Goal: Task Accomplishment & Management: Complete application form

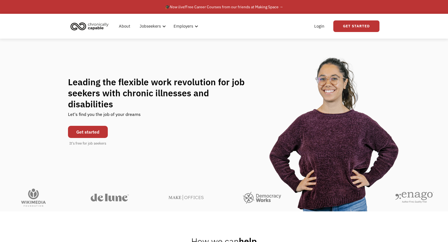
click at [90, 128] on link "Get started" at bounding box center [88, 132] width 40 height 12
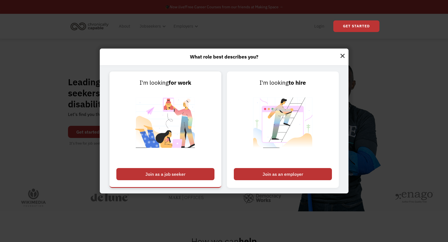
click at [176, 174] on div "Join as a job seeker" at bounding box center [165, 174] width 98 height 12
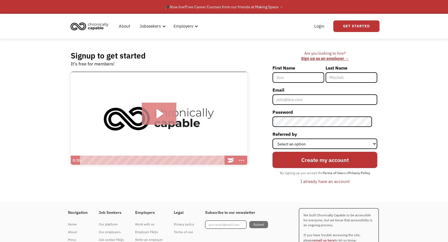
click at [174, 109] on icon "Play Video: Introducing Chronically Capable" at bounding box center [159, 114] width 35 height 22
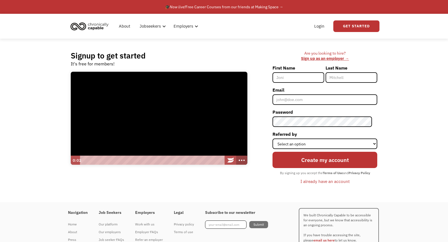
click at [242, 162] on icon "Show more buttons" at bounding box center [241, 160] width 13 height 11
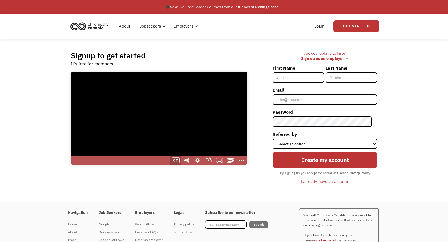
click at [177, 159] on icon "Show captions menu" at bounding box center [175, 160] width 13 height 11
click at [183, 139] on label "English" at bounding box center [197, 140] width 55 height 10
click at [170, 135] on input "English" at bounding box center [170, 135] width 0 height 0
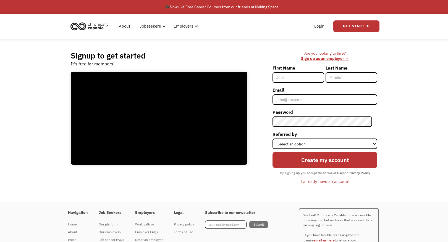
click at [300, 77] on input "First Name" at bounding box center [298, 77] width 52 height 11
type input "Tori"
type input "[PERSON_NAME]"
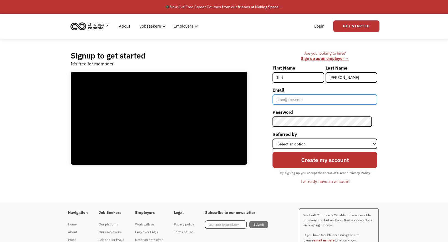
click at [314, 100] on input "Email" at bounding box center [324, 100] width 105 height 11
type input "[EMAIL_ADDRESS][DOMAIN_NAME]"
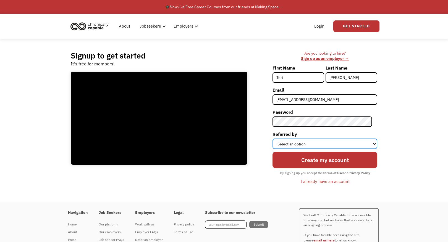
click at [280, 141] on select "Select an option Instagram Facebook Twitter Search Engine News Article Word of …" at bounding box center [324, 144] width 105 height 11
select select "Word of Mouth"
click at [278, 139] on select "Select an option Instagram Facebook Twitter Search Engine News Article Word of …" at bounding box center [324, 144] width 105 height 11
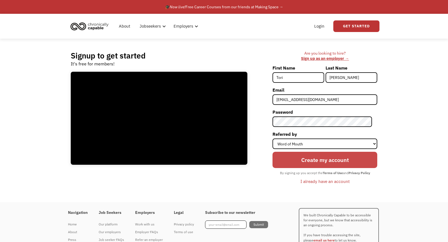
click at [359, 158] on input "Create my account" at bounding box center [324, 160] width 105 height 16
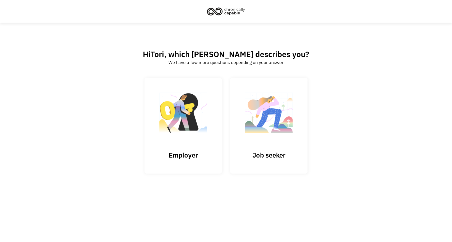
click at [411, 54] on div "Hi Tori , which best describes you? We have a few more questions depending on y…" at bounding box center [226, 122] width 452 height 198
click at [251, 118] on img at bounding box center [268, 116] width 55 height 54
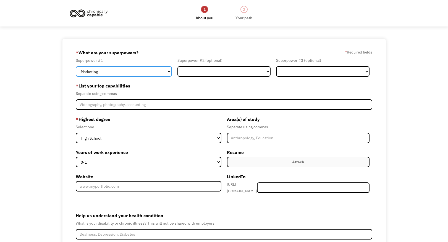
click at [164, 72] on select "Marketing Human Resources Finance Technology Operations Sales Industrial & Manu…" at bounding box center [124, 71] width 96 height 11
select select "Design"
click at [76, 66] on select "Marketing Human Resources Finance Technology Operations Sales Industrial & Manu…" at bounding box center [124, 71] width 96 height 11
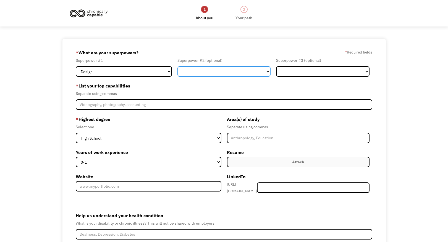
click at [262, 72] on select "Marketing Human Resources Finance Technology Operations Sales Industrial & Manu…" at bounding box center [223, 71] width 93 height 11
select select "Customer Service"
click at [177, 66] on select "Marketing Human Resources Finance Technology Operations Sales Industrial & Manu…" at bounding box center [223, 71] width 93 height 11
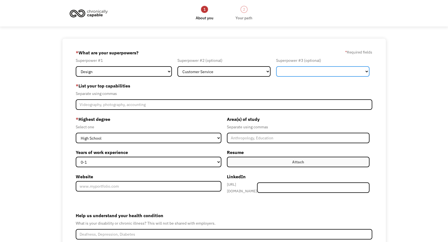
click at [334, 71] on select "Marketing Human Resources Finance Technology Operations Sales Industrial & Manu…" at bounding box center [322, 71] width 93 height 11
select select "Other"
click at [276, 66] on select "Marketing Human Resources Finance Technology Operations Sales Industrial & Manu…" at bounding box center [322, 71] width 93 height 11
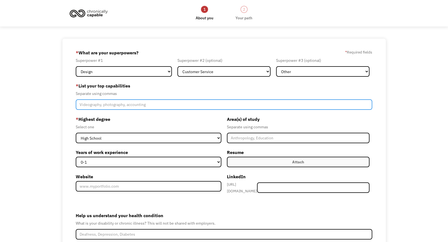
click at [218, 105] on input "Member-Create-Step1" at bounding box center [224, 104] width 297 height 11
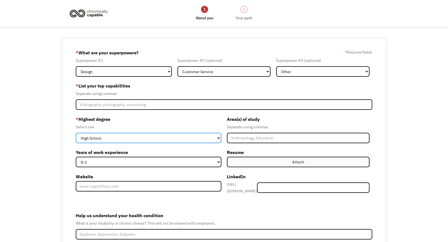
click at [217, 135] on select "High School Associates Bachelors Master's PhD" at bounding box center [148, 138] width 145 height 11
select select "bachelors"
click at [76, 133] on select "High School Associates Bachelors Master's PhD" at bounding box center [148, 138] width 145 height 11
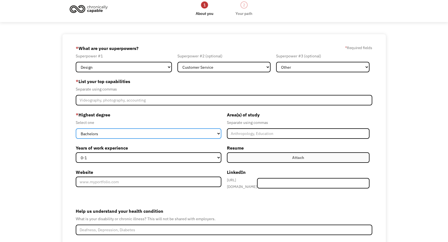
scroll to position [6, 0]
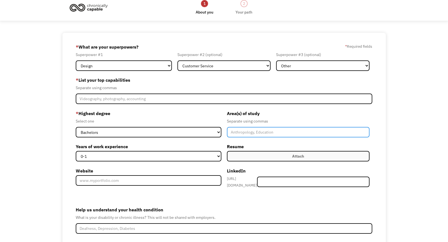
click at [296, 132] on input "Member-Create-Step1" at bounding box center [298, 132] width 143 height 11
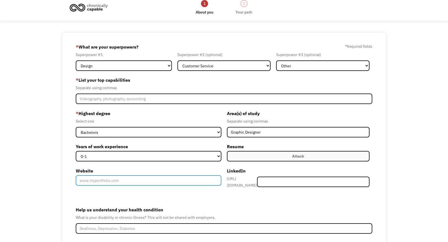
click at [204, 183] on input "Website" at bounding box center [148, 180] width 145 height 11
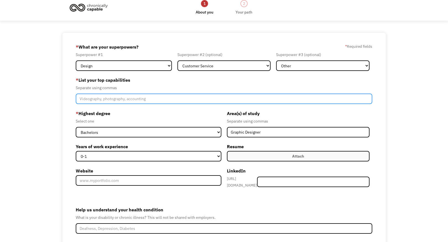
click at [172, 98] on input "Member-Create-Step1" at bounding box center [224, 99] width 297 height 11
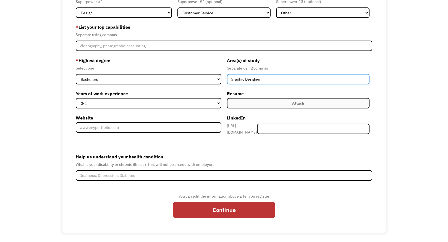
click at [276, 80] on input "Graphic Designer" at bounding box center [298, 79] width 143 height 11
type input "Graphic Designer, case manager for deaf children"
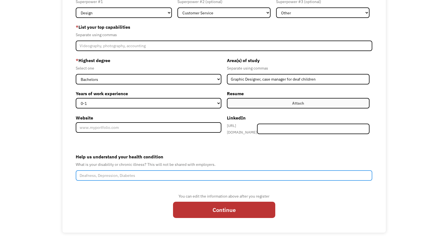
click at [161, 174] on input "Help us understand your health condition" at bounding box center [224, 176] width 297 height 11
click at [90, 174] on input "Deaf, [MEDICAL_DATA]" at bounding box center [224, 176] width 297 height 11
type input "Deaf and [MEDICAL_DATA]"
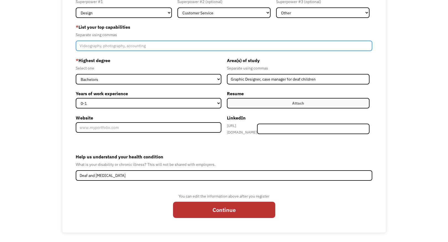
click at [158, 46] on input "Member-Create-Step1" at bounding box center [224, 46] width 297 height 11
type input "d"
type input "Design, Photography, drawing, teaching, life skill"
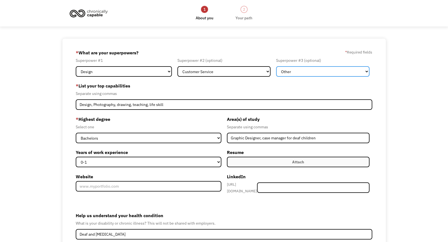
click at [299, 66] on select "Marketing Human Resources Finance Technology Operations Sales Industrial & Manu…" at bounding box center [322, 71] width 93 height 11
